Goal: Task Accomplishment & Management: Manage account settings

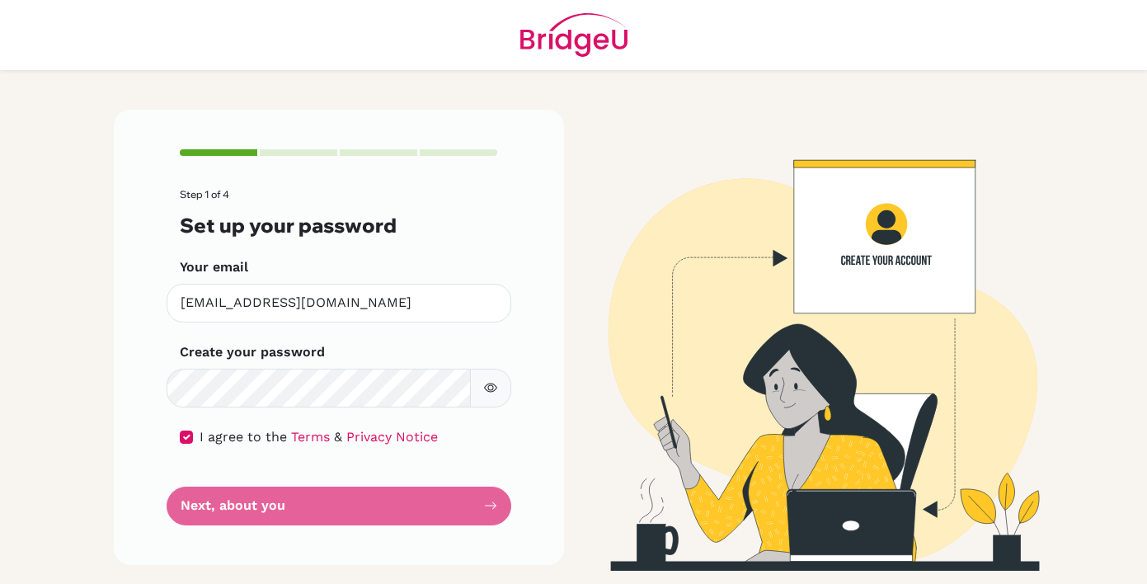
click at [495, 507] on form "Step 1 of 4 Set up your password Your email [EMAIL_ADDRESS][DOMAIN_NAME] Invali…" at bounding box center [339, 357] width 318 height 336
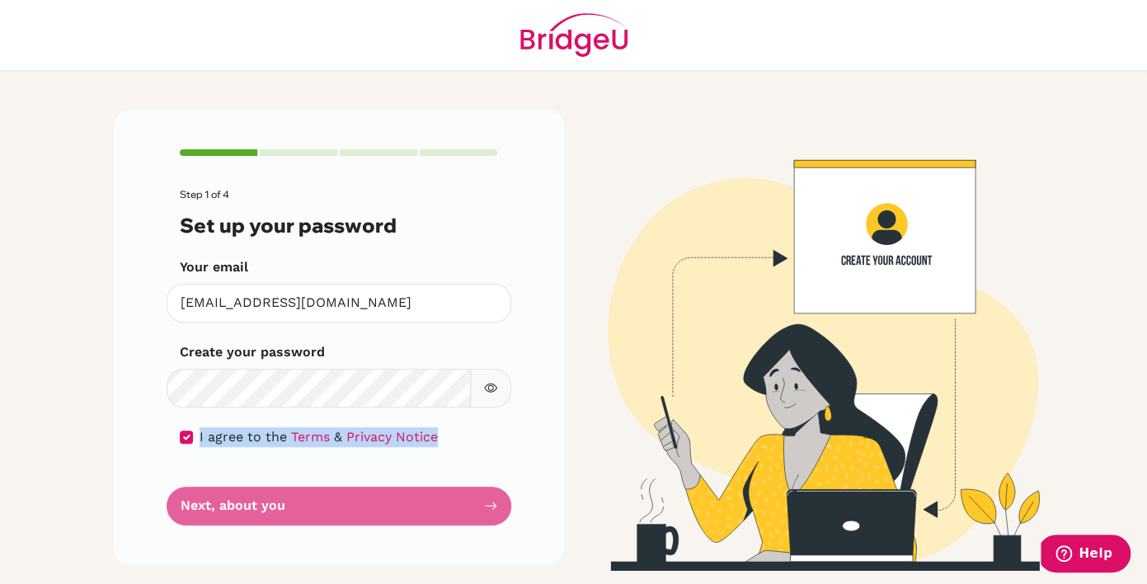
click at [495, 507] on form "Step 1 of 4 Set up your password Your email [EMAIL_ADDRESS][DOMAIN_NAME] Invali…" at bounding box center [339, 357] width 318 height 336
click at [496, 507] on form "Step 1 of 4 Set up your password Your email [EMAIL_ADDRESS][DOMAIN_NAME] Invali…" at bounding box center [339, 357] width 318 height 336
click at [498, 507] on div "Step 1 of 4 Set up your password Your email [EMAIL_ADDRESS][DOMAIN_NAME] Invali…" at bounding box center [339, 337] width 450 height 455
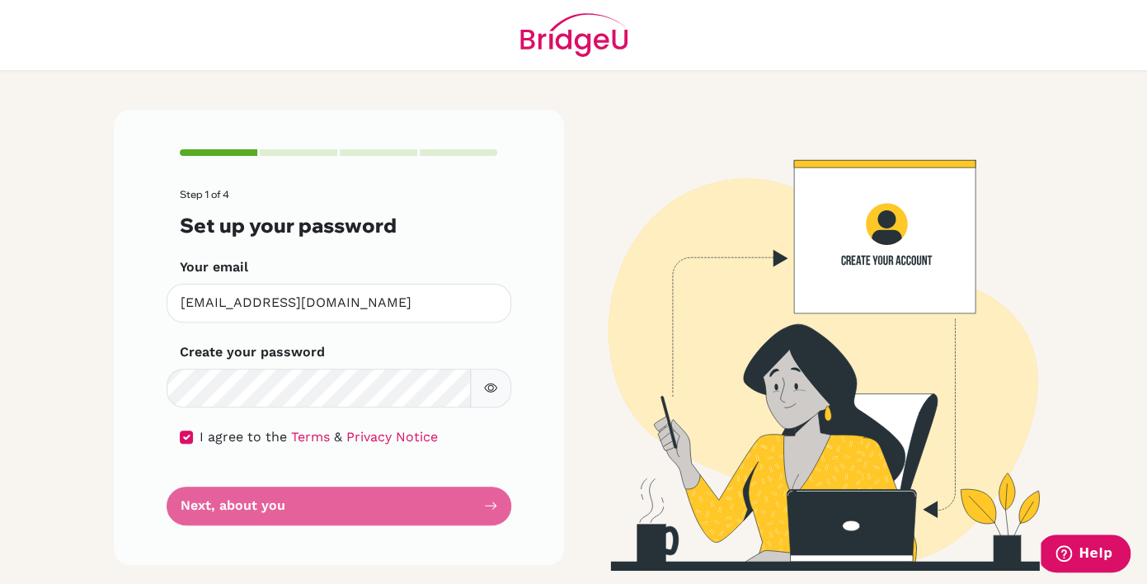
click at [358, 493] on form "Step 1 of 4 Set up your password Your email [EMAIL_ADDRESS][DOMAIN_NAME] Invali…" at bounding box center [339, 357] width 318 height 336
click at [355, 507] on form "Step 1 of 4 Set up your password Your email [EMAIL_ADDRESS][DOMAIN_NAME] Invali…" at bounding box center [339, 357] width 318 height 336
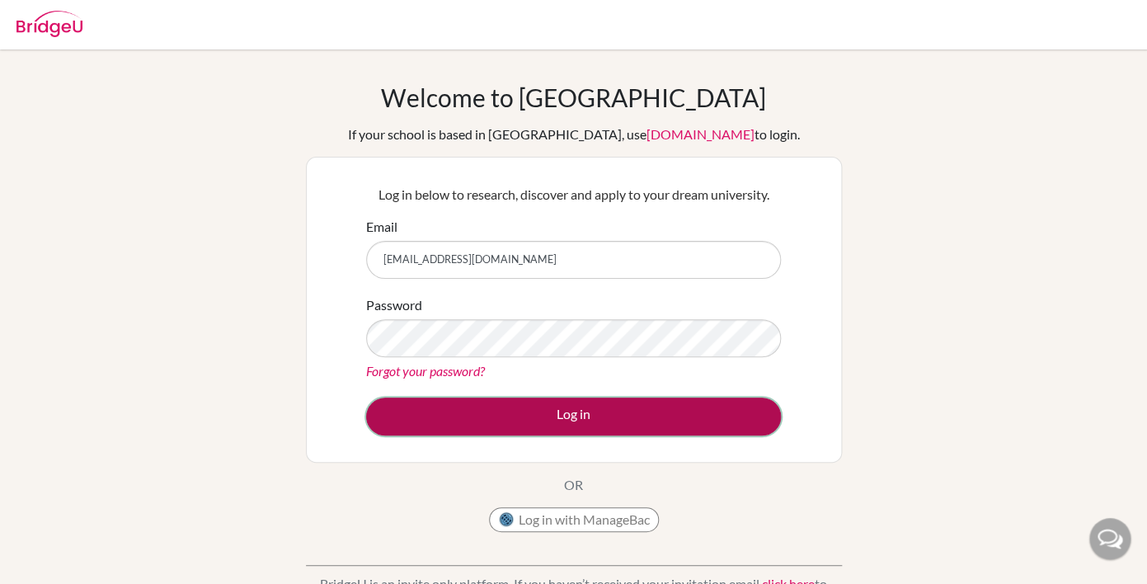
click at [647, 408] on button "Log in" at bounding box center [573, 416] width 415 height 38
